Goal: Navigation & Orientation: Find specific page/section

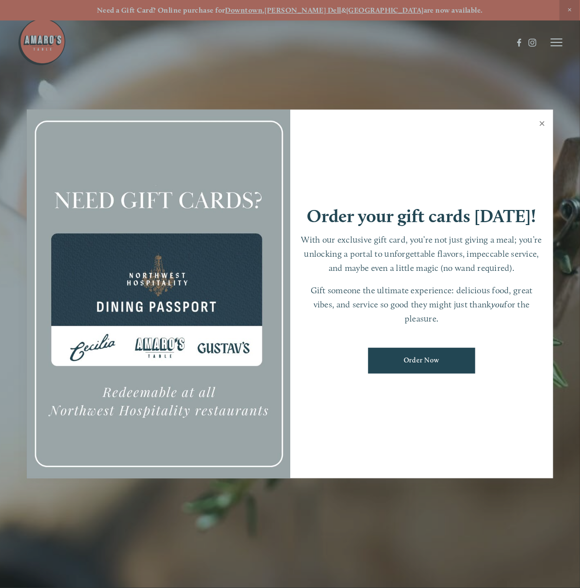
click at [541, 121] on link "Close" at bounding box center [542, 124] width 19 height 27
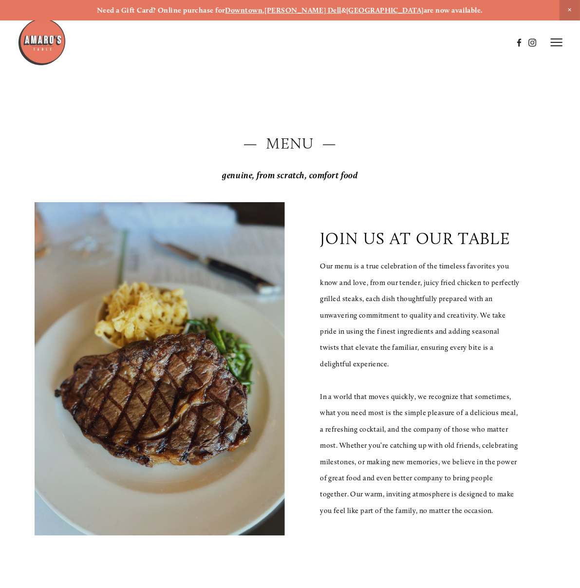
click at [558, 44] on icon at bounding box center [557, 42] width 12 height 9
click at [389, 39] on span "Menu" at bounding box center [391, 42] width 18 height 8
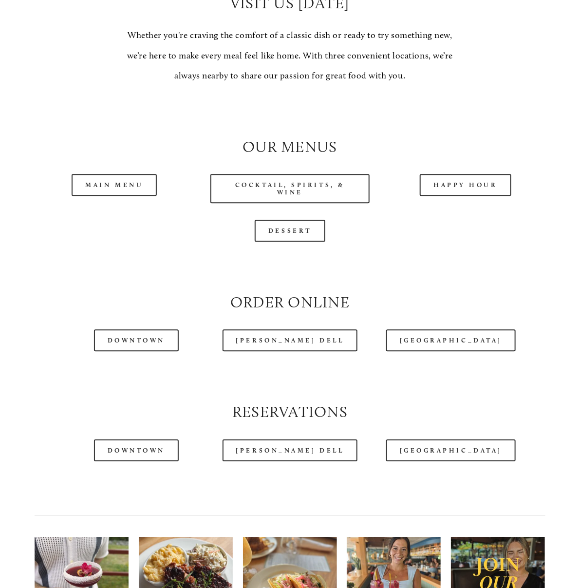
scroll to position [780, 0]
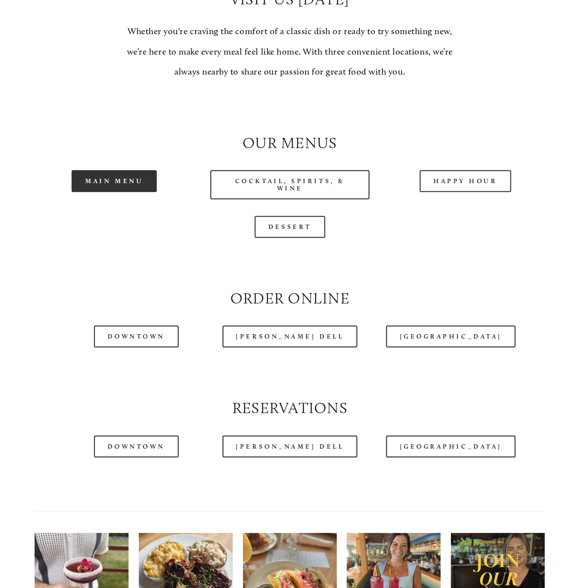
click at [117, 192] on link "Main Menu" at bounding box center [114, 181] width 85 height 22
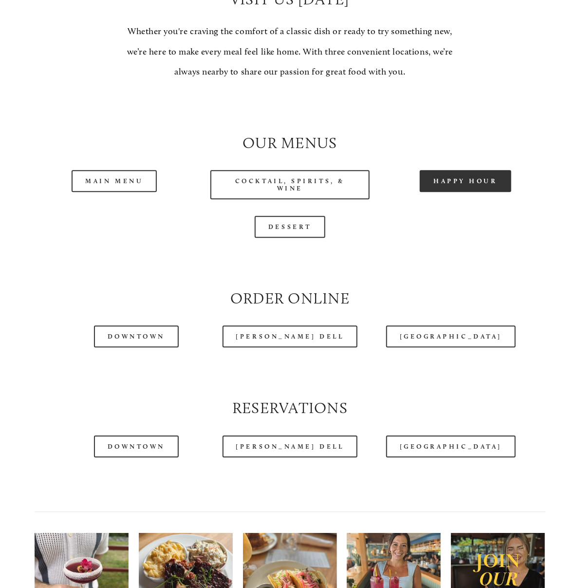
click at [473, 192] on link "Happy Hour" at bounding box center [466, 181] width 92 height 22
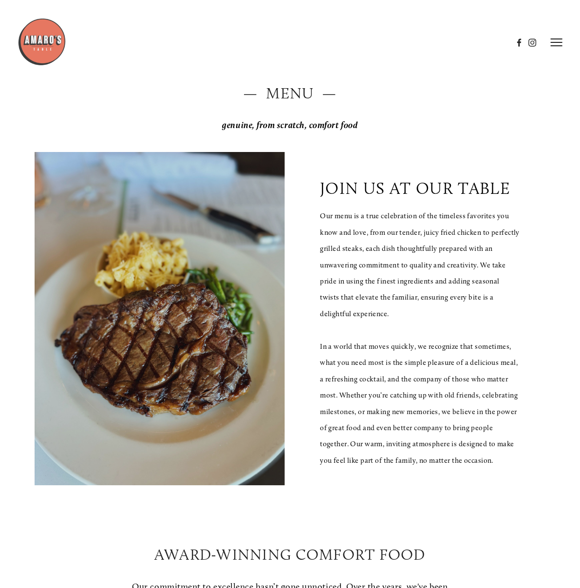
scroll to position [0, 0]
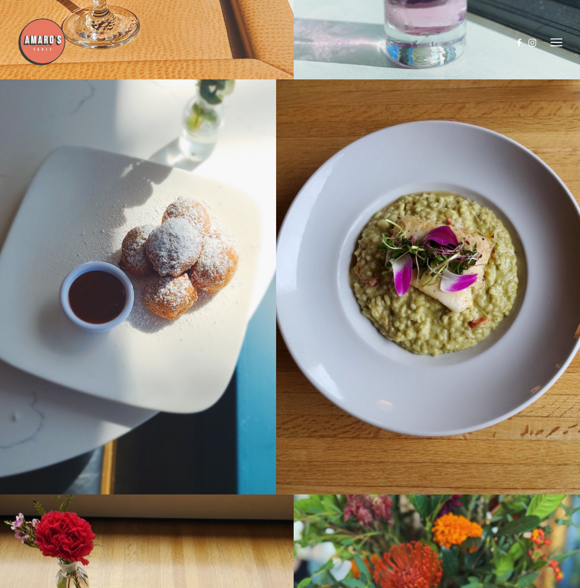
scroll to position [11791, 0]
